Goal: Task Accomplishment & Management: Manage account settings

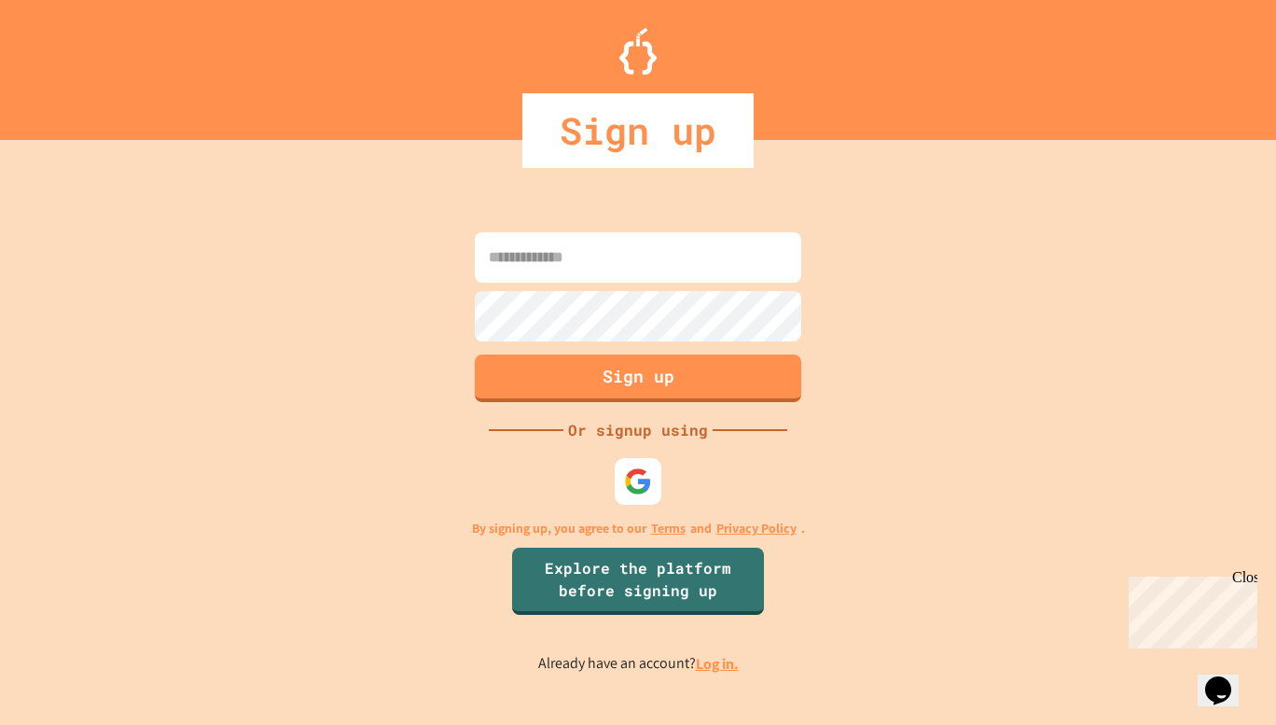
click at [703, 665] on link "Log in." at bounding box center [717, 664] width 43 height 20
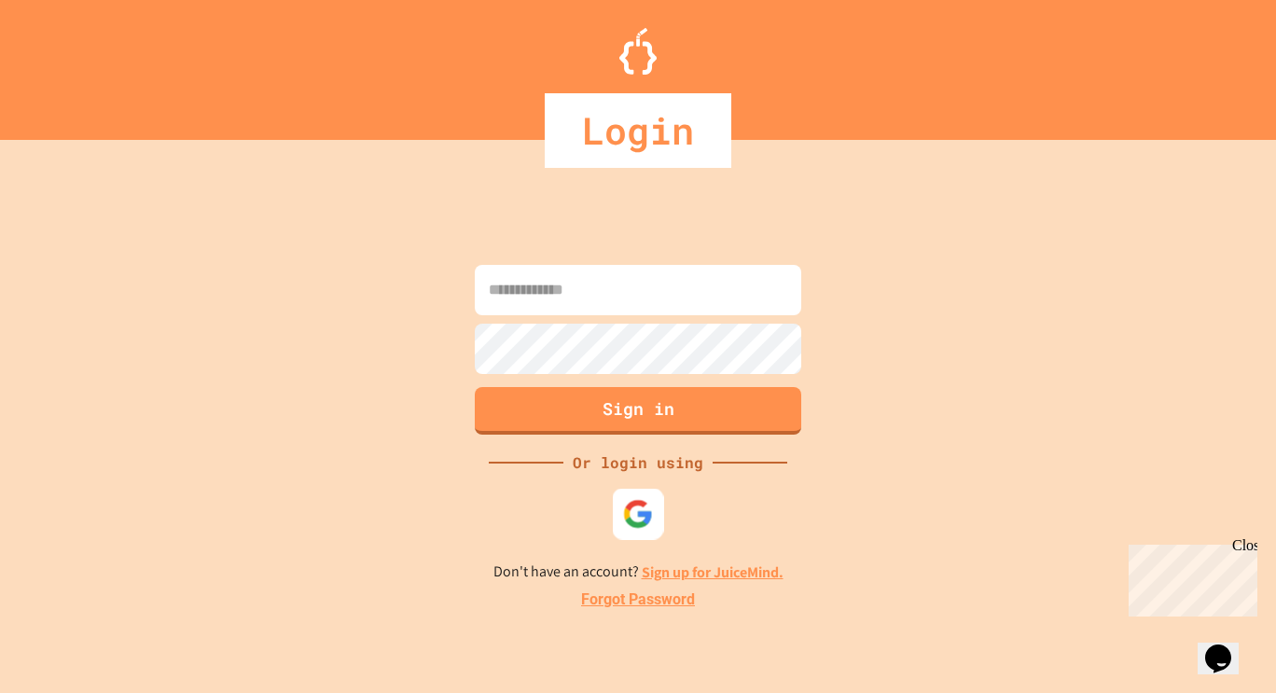
click at [633, 518] on img at bounding box center [638, 513] width 31 height 31
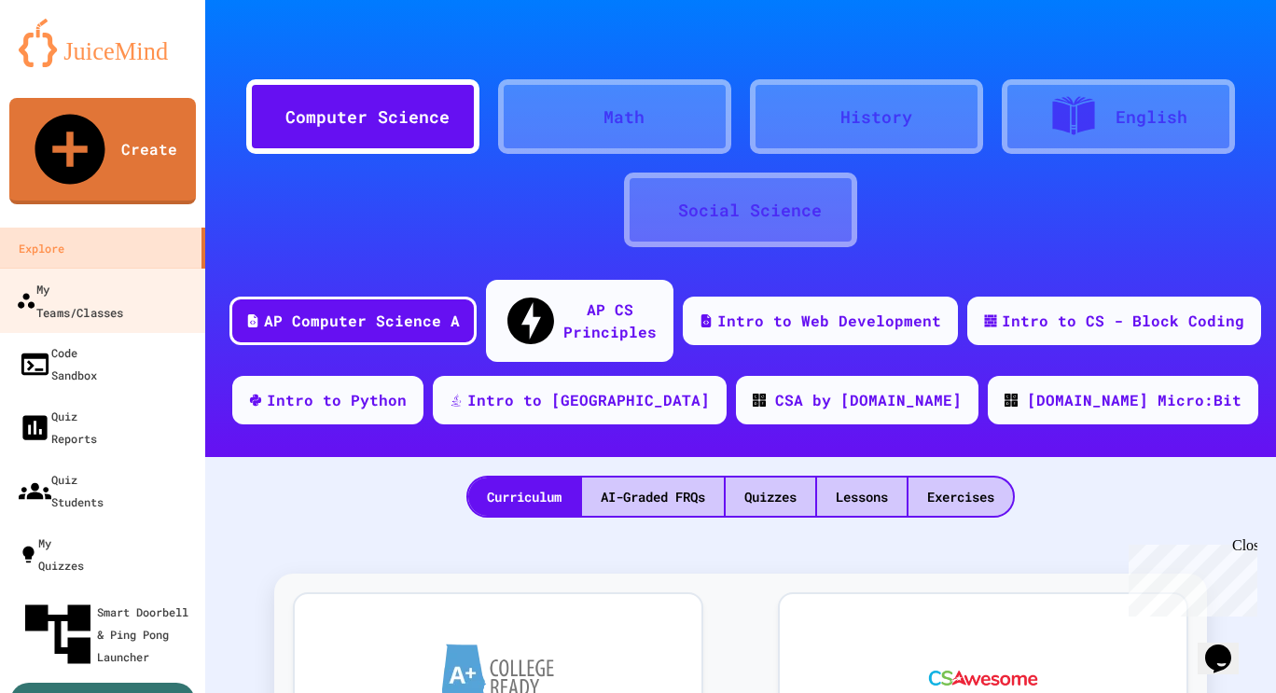
click at [117, 277] on div "My Teams/Classes" at bounding box center [69, 300] width 107 height 46
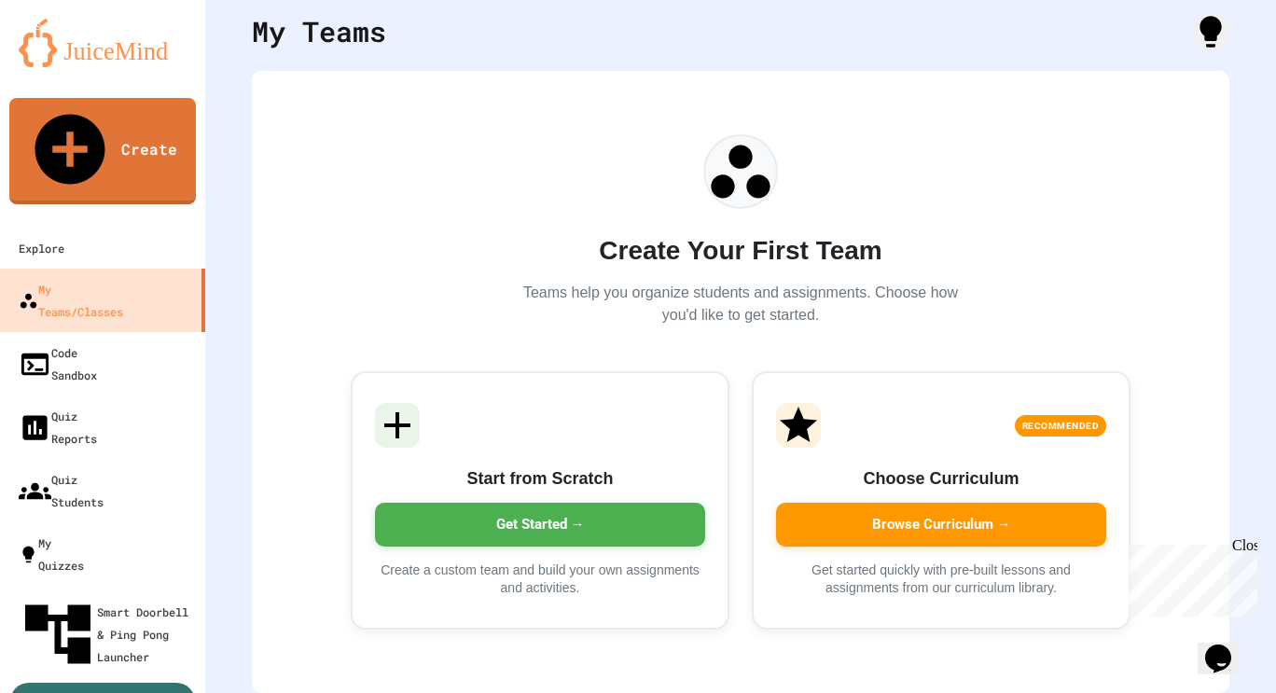
scroll to position [79, 0]
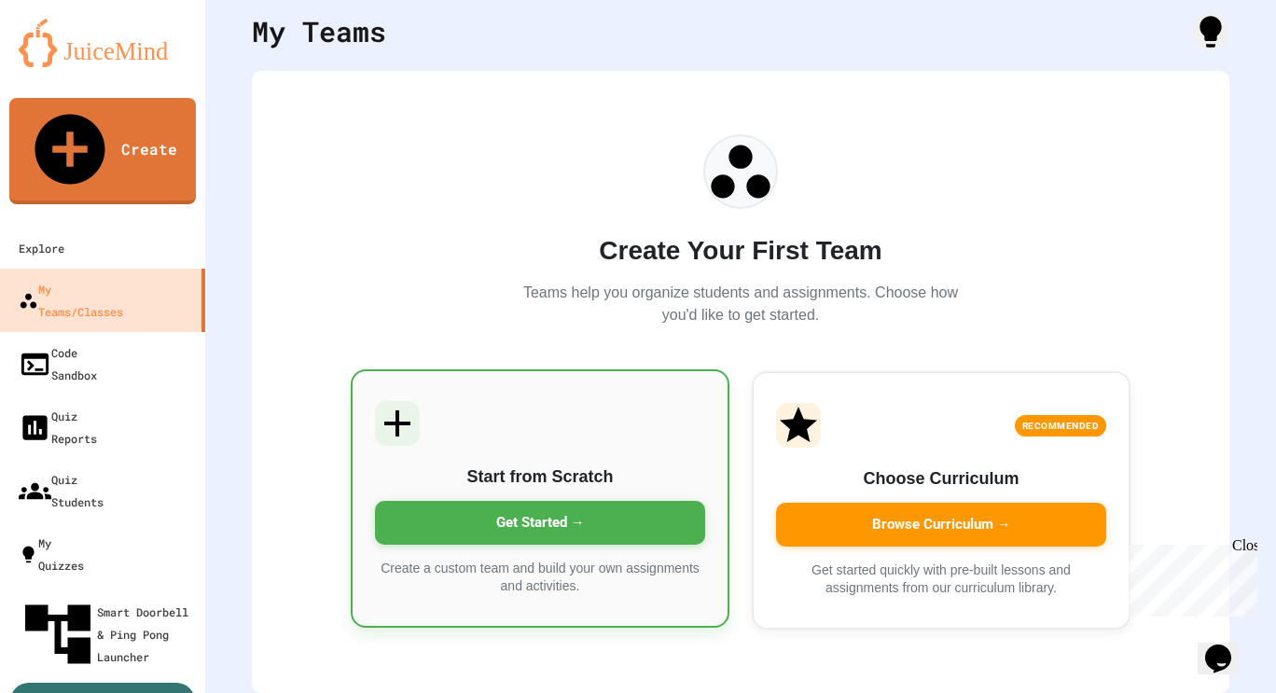
click at [533, 507] on div "Get Started →" at bounding box center [540, 523] width 330 height 44
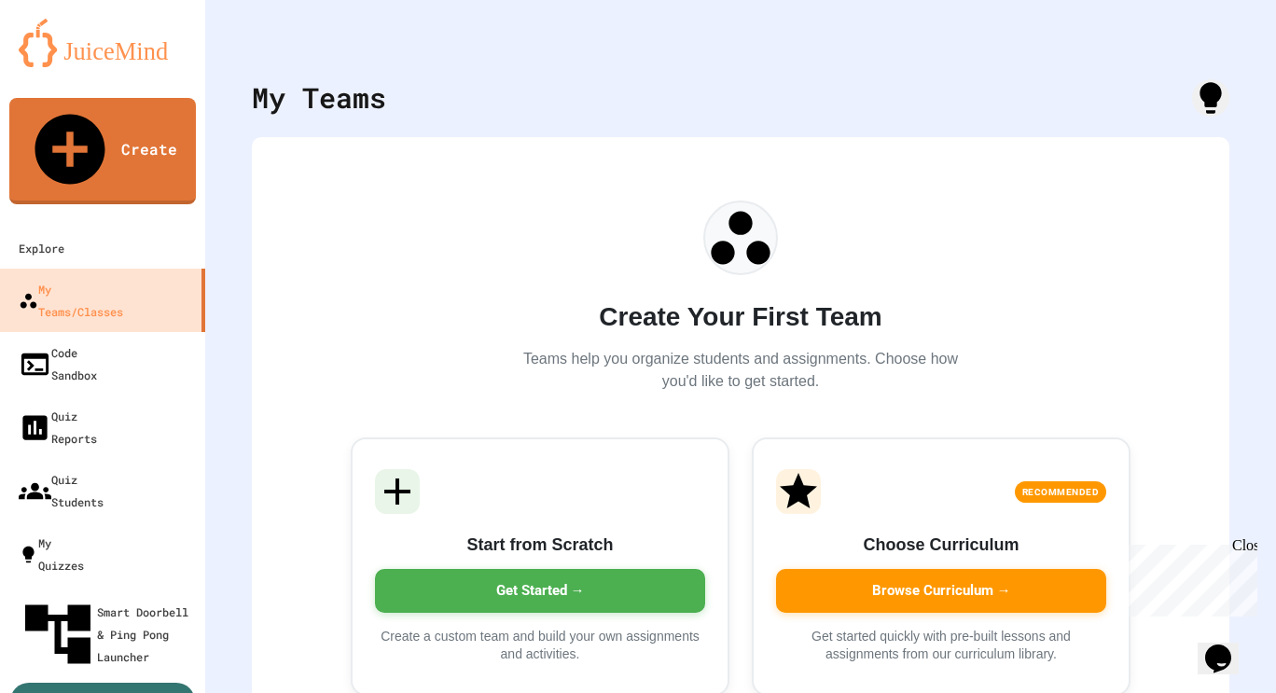
scroll to position [79, 0]
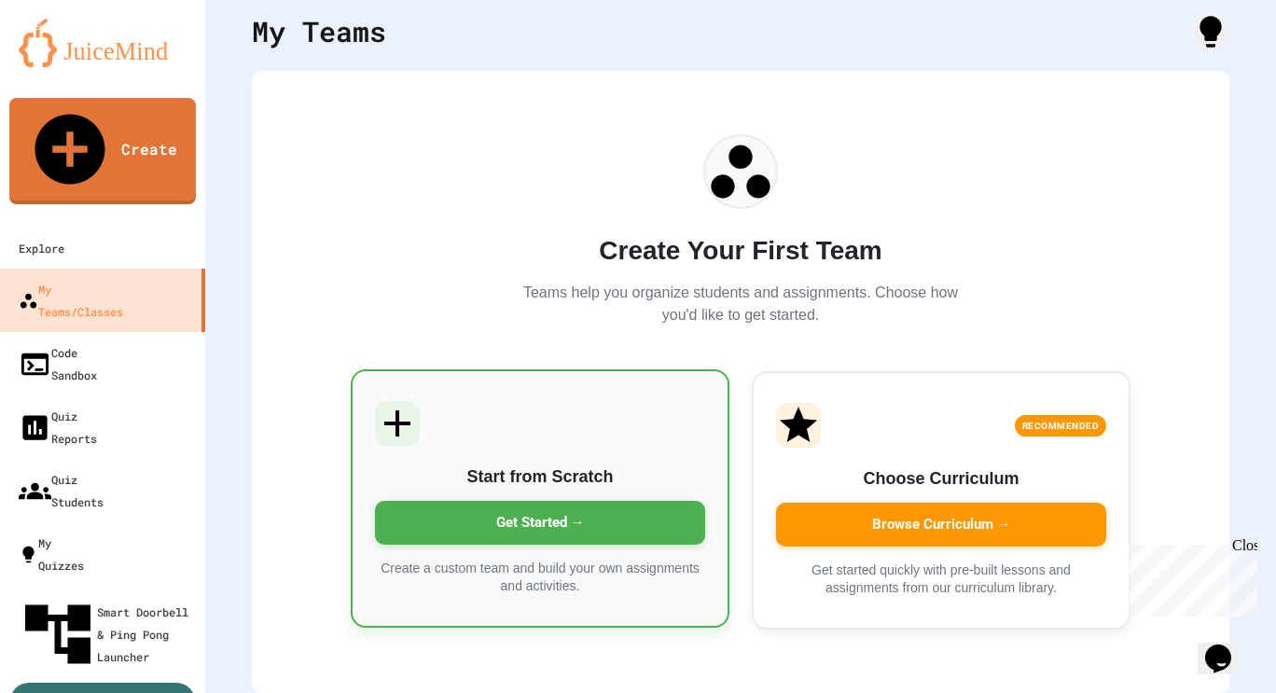
click at [509, 507] on div "Get Started →" at bounding box center [540, 523] width 330 height 44
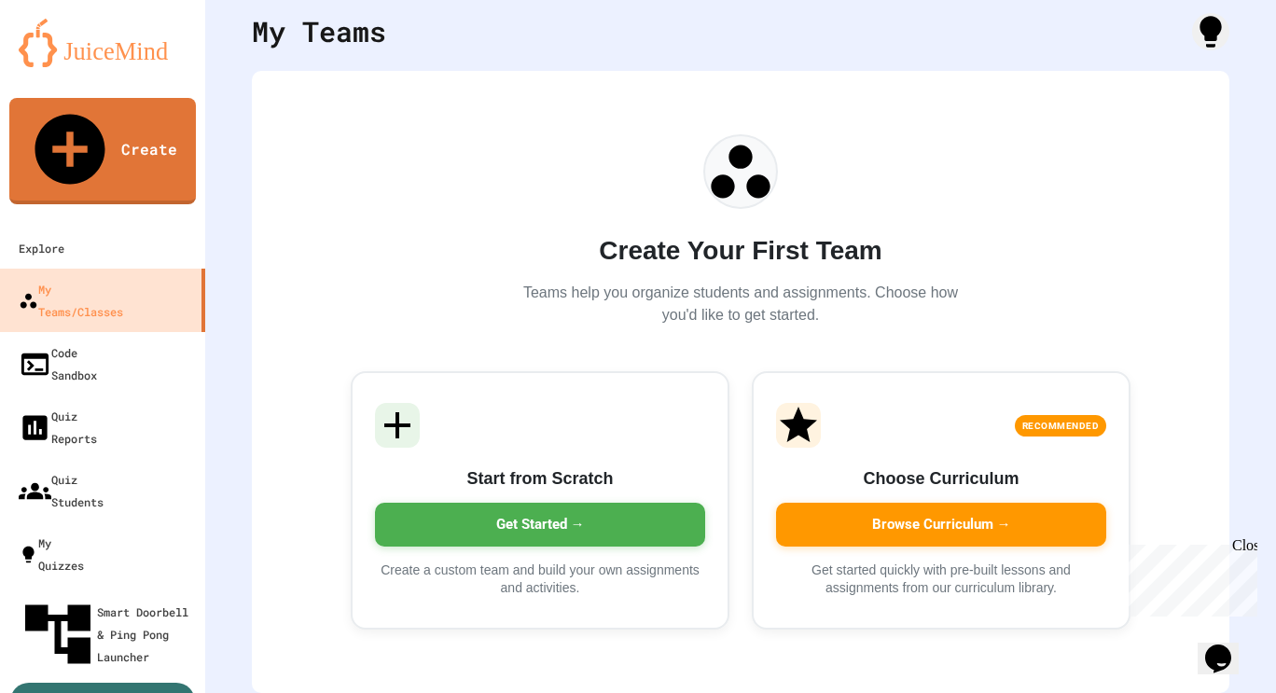
type input "****"
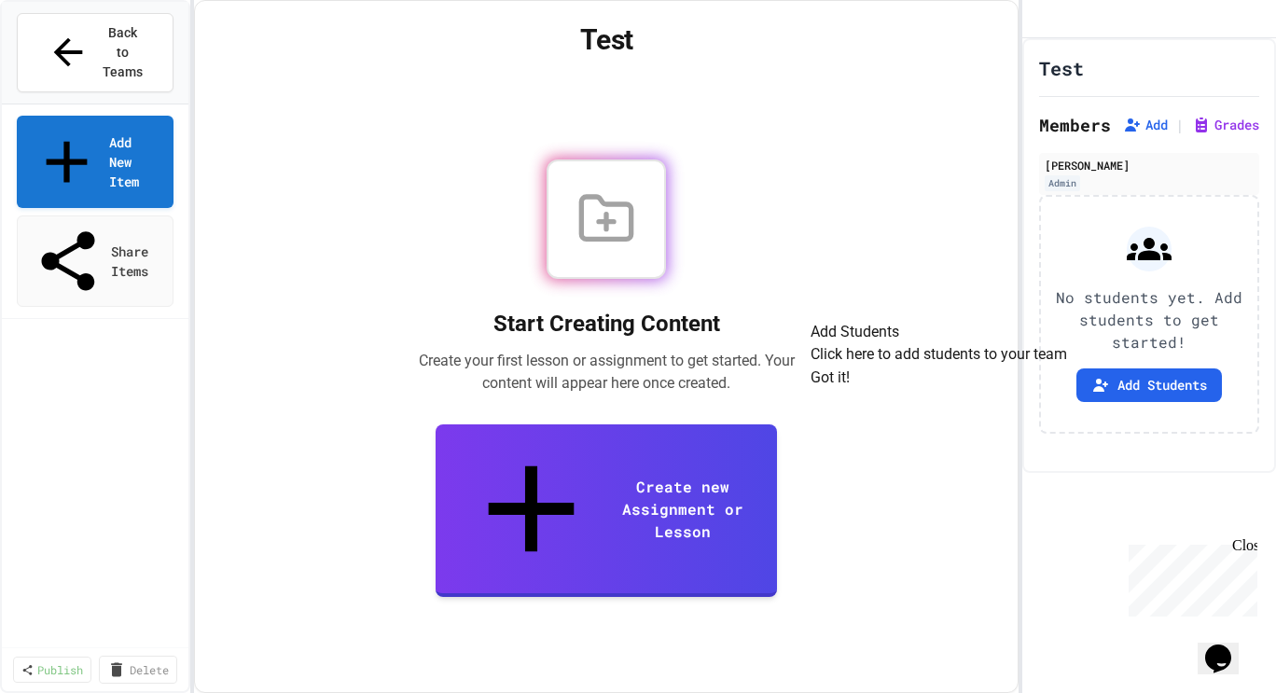
click at [850, 389] on button "Got it!" at bounding box center [830, 378] width 39 height 22
click at [1118, 402] on button "Add Students" at bounding box center [1149, 385] width 146 height 34
